Goal: Book appointment/travel/reservation

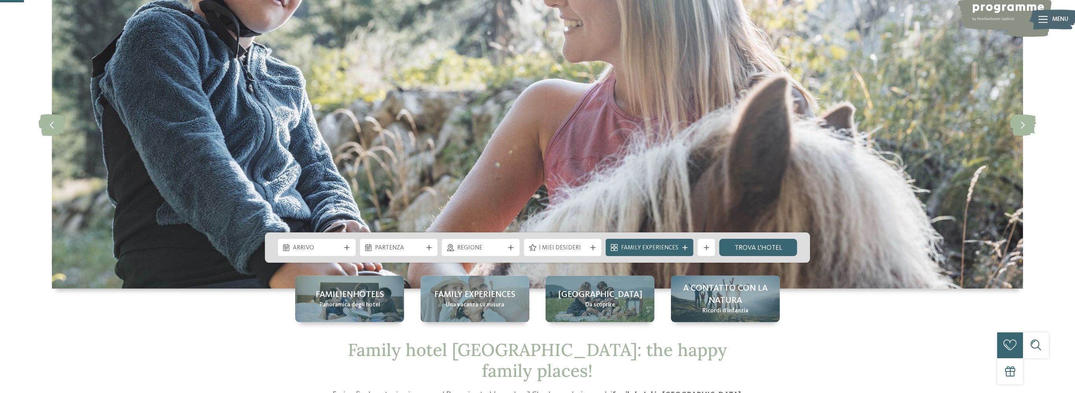
scroll to position [83, 0]
click at [339, 247] on span "Arrivo" at bounding box center [317, 247] width 48 height 9
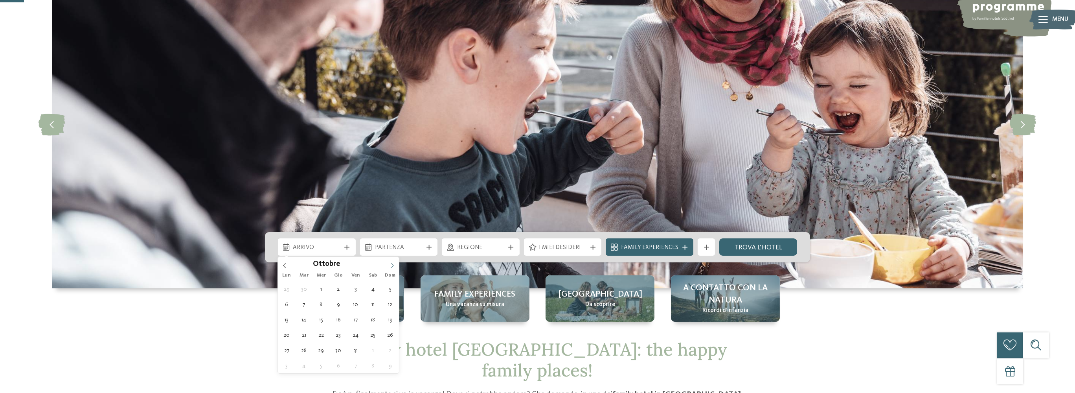
click at [392, 265] on icon at bounding box center [393, 266] width 6 height 6
type div "[DATE]"
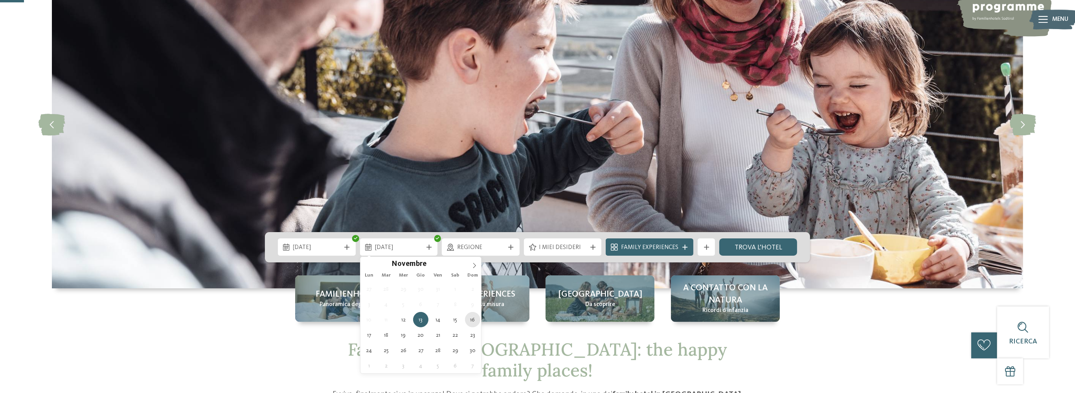
type div "[DATE]"
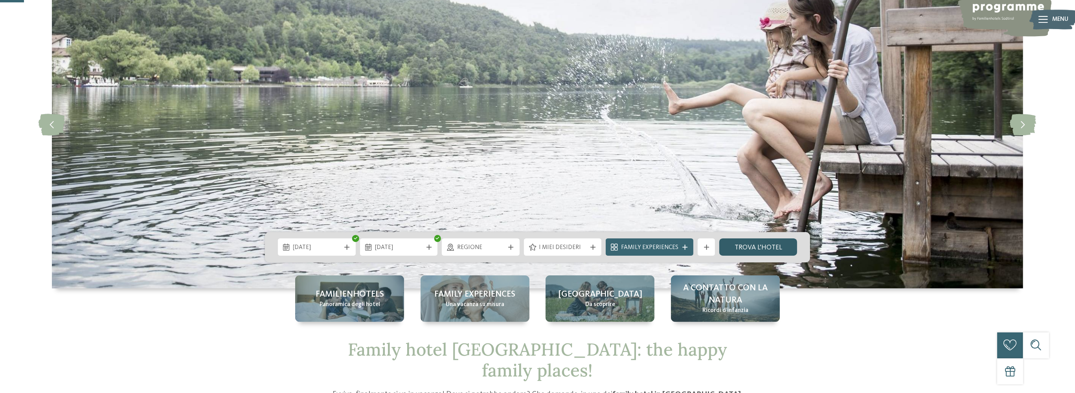
click at [757, 250] on link "trova l’hotel" at bounding box center [758, 246] width 78 height 17
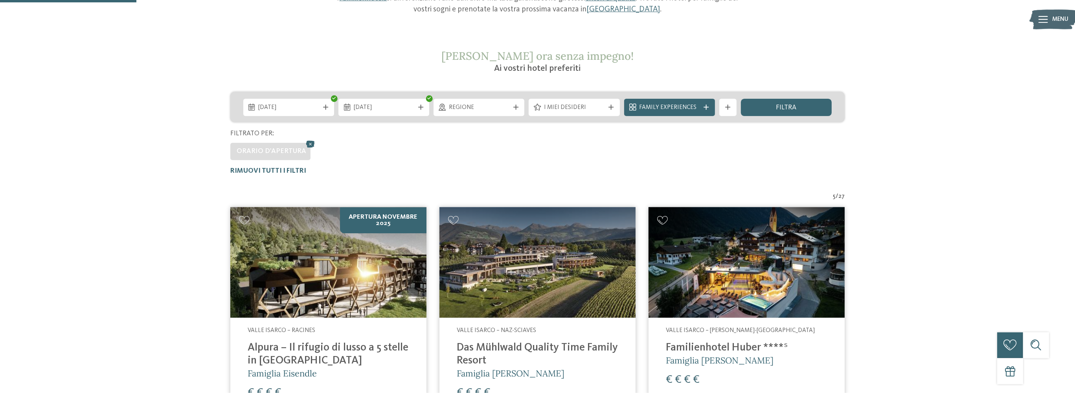
scroll to position [129, 0]
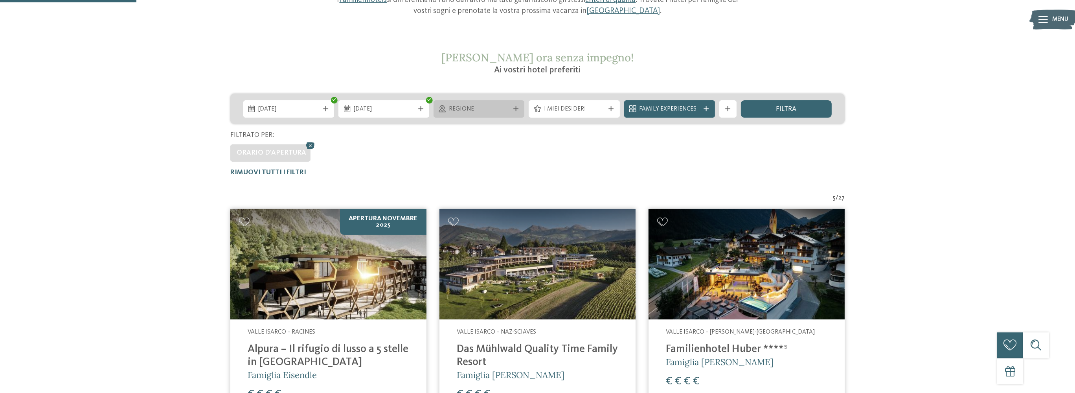
click at [476, 114] on div "Regione" at bounding box center [479, 108] width 91 height 17
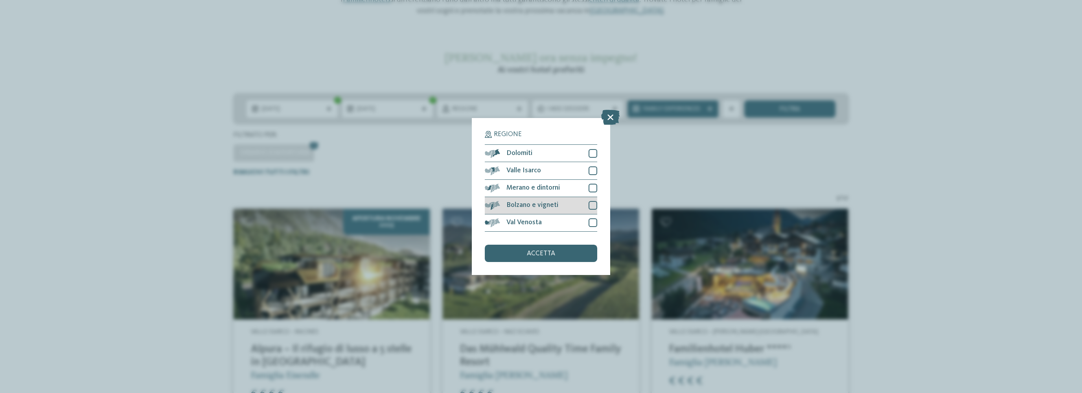
click at [539, 208] on span "Bolzano e vigneti" at bounding box center [532, 205] width 52 height 7
click at [540, 188] on span "Merano e dintorni" at bounding box center [532, 187] width 53 height 7
click at [550, 154] on div "Dolomiti" at bounding box center [541, 153] width 112 height 17
click at [549, 251] on span "accetta" at bounding box center [541, 253] width 28 height 7
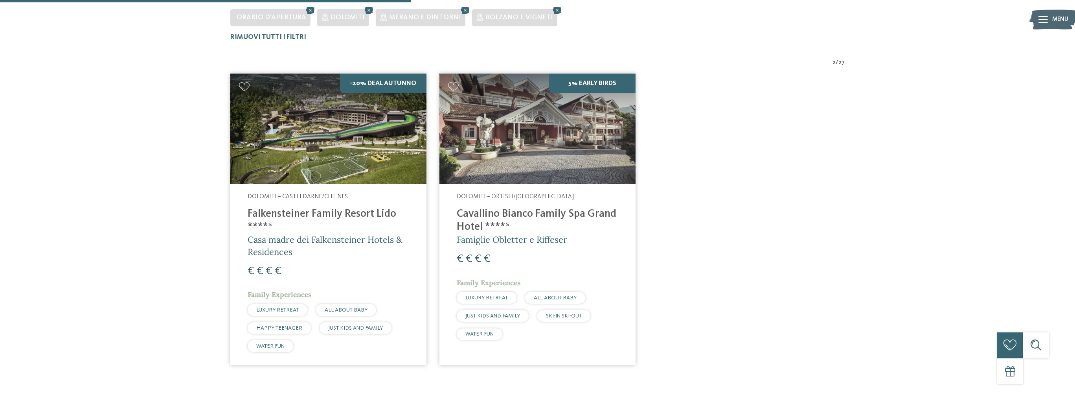
scroll to position [288, 0]
